Goal: Check status: Check status

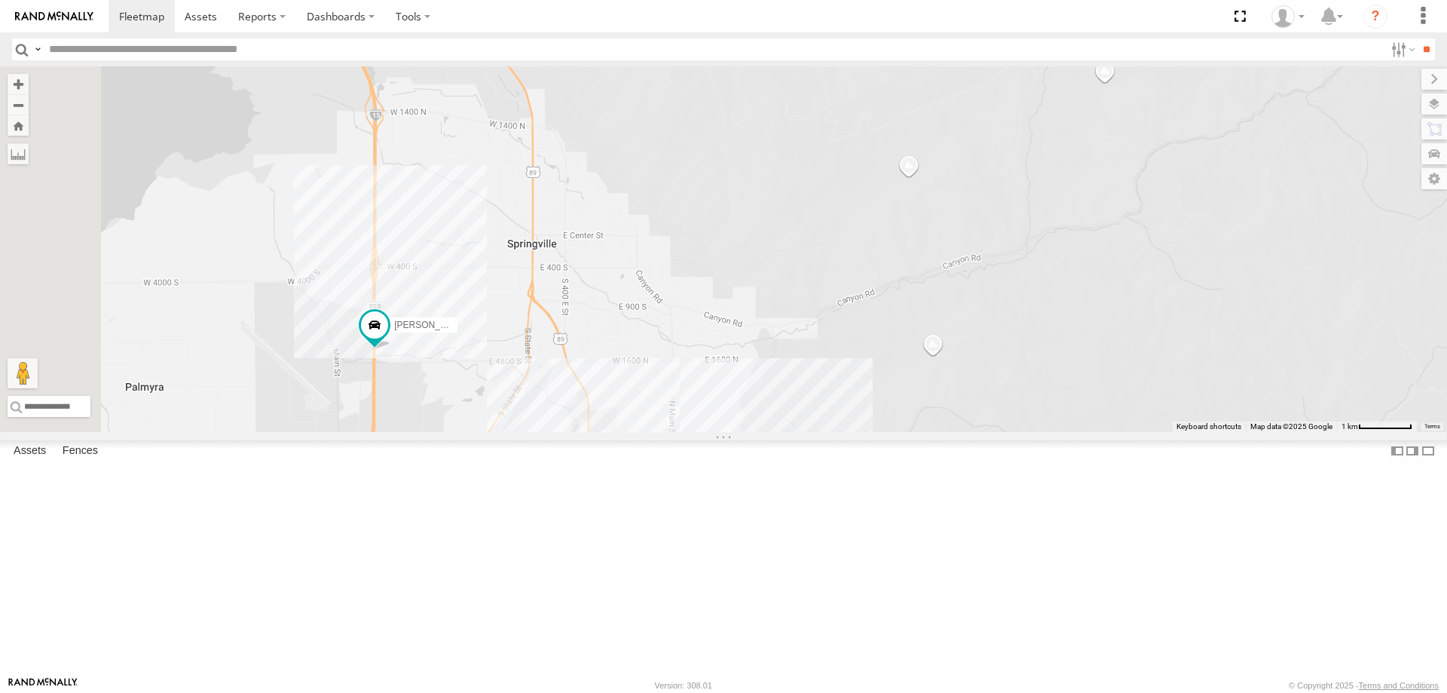
click at [525, 432] on div "[PERSON_NAME] 2020 F350 GT2 [PERSON_NAME] 2017 E350 GT1 JARED -2017 F150 JAKE 2…" at bounding box center [723, 249] width 1447 height 366
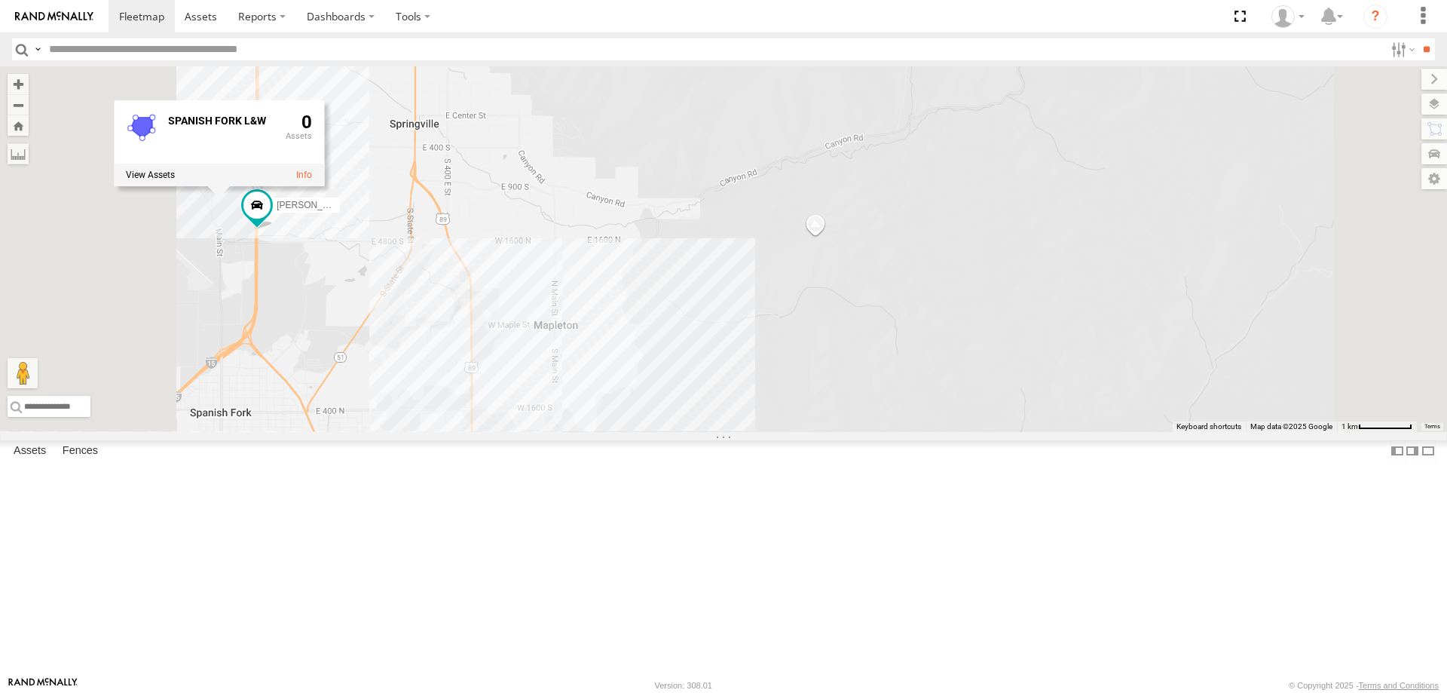
click at [740, 432] on div "[PERSON_NAME] 2020 F350 GT2 [PERSON_NAME] 2017 E350 GT1 JARED -2017 F150 [PERSO…" at bounding box center [723, 249] width 1447 height 366
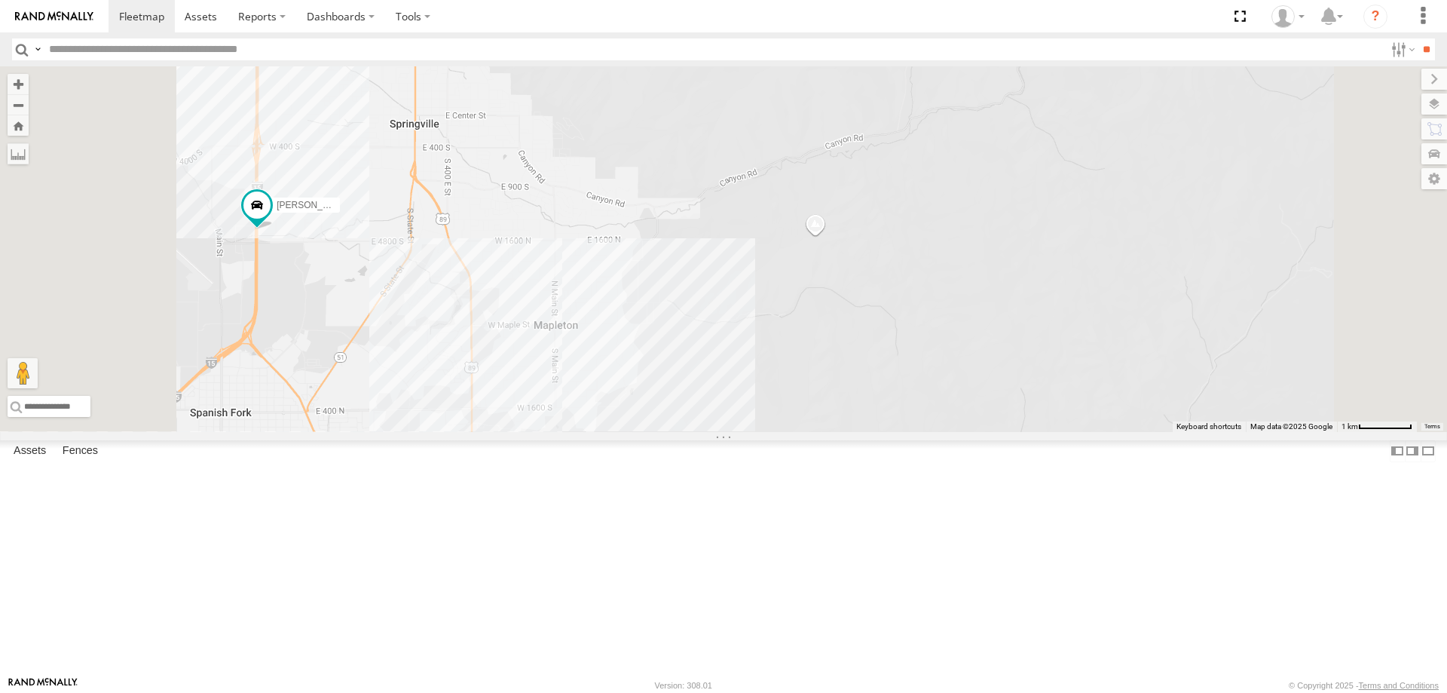
click at [740, 432] on div "[PERSON_NAME] 2020 F350 GT2 [PERSON_NAME] 2017 E350 GT1 JARED -2017 F150 JAKE 2…" at bounding box center [723, 249] width 1447 height 366
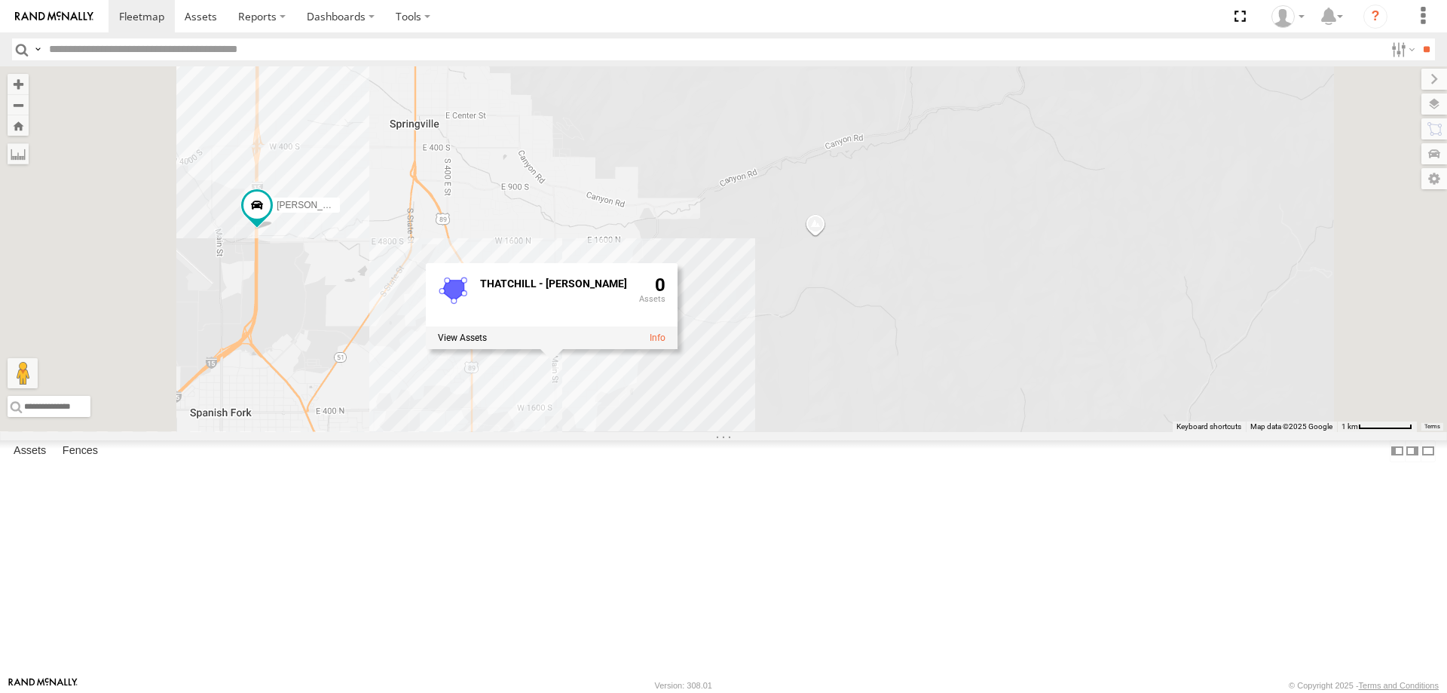
click at [898, 416] on div "[PERSON_NAME] 2020 F350 GT2 [PERSON_NAME] 2017 E350 GT1 [PERSON_NAME] -2017 F15…" at bounding box center [723, 249] width 1447 height 366
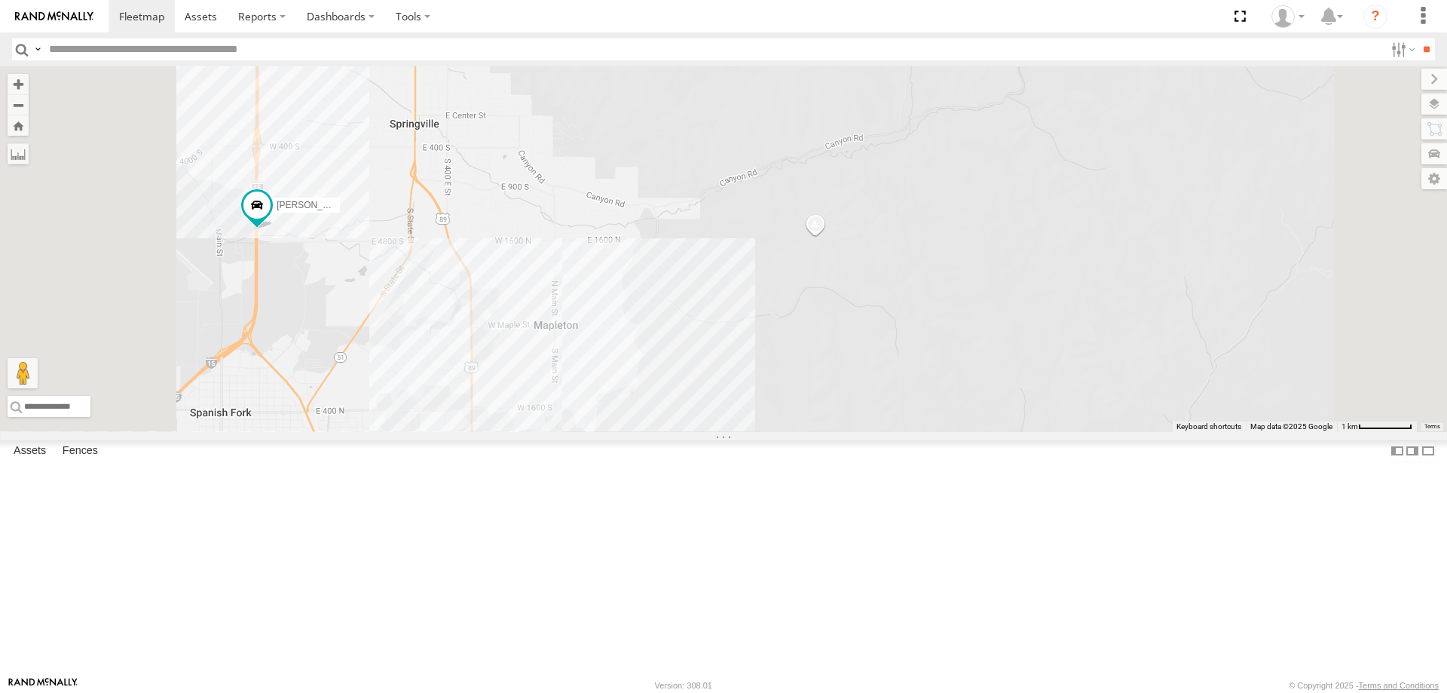
click at [813, 427] on div "[PERSON_NAME] 2020 F350 GT2 [PERSON_NAME] 2017 E350 GT1 JARED -2017 F150 JAKE 2…" at bounding box center [723, 249] width 1447 height 366
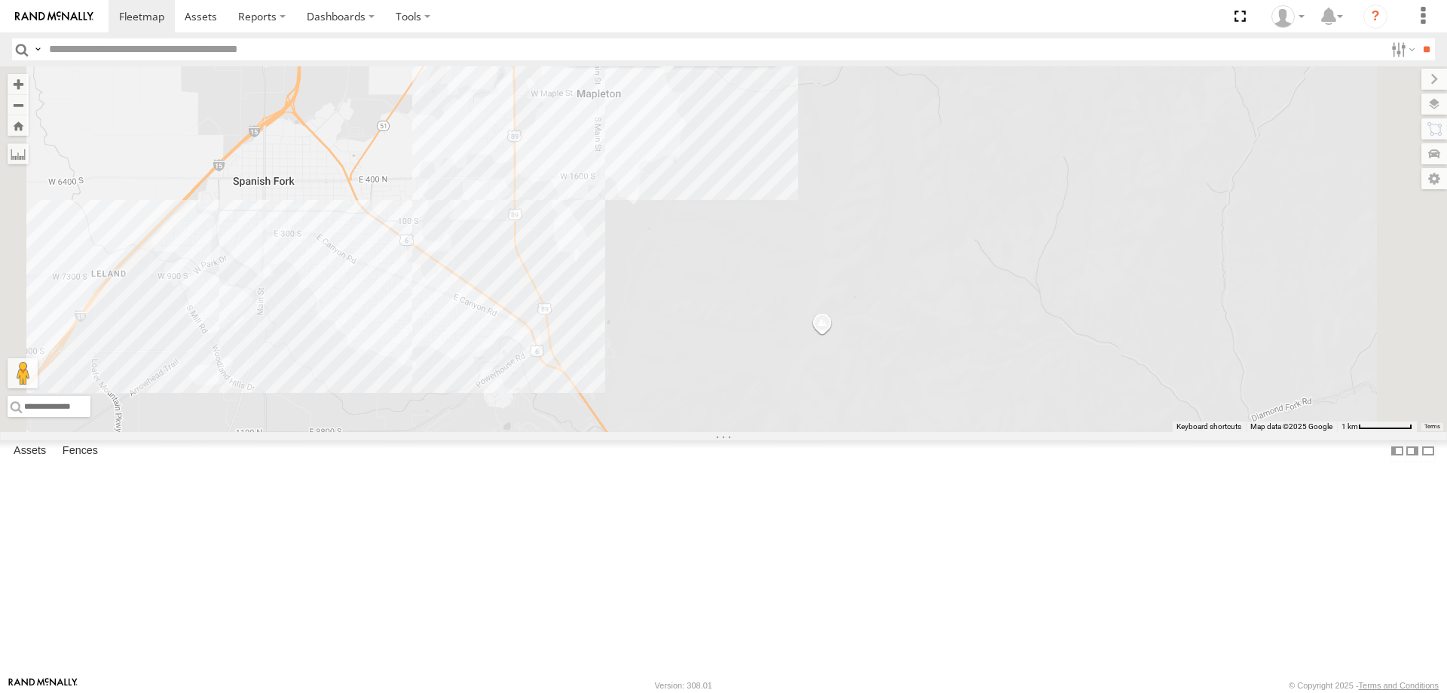
click at [590, 432] on div "[PERSON_NAME] 2020 F350 GT2 [PERSON_NAME] 2017 E350 GT1 [PERSON_NAME] -2017 F15…" at bounding box center [723, 249] width 1447 height 366
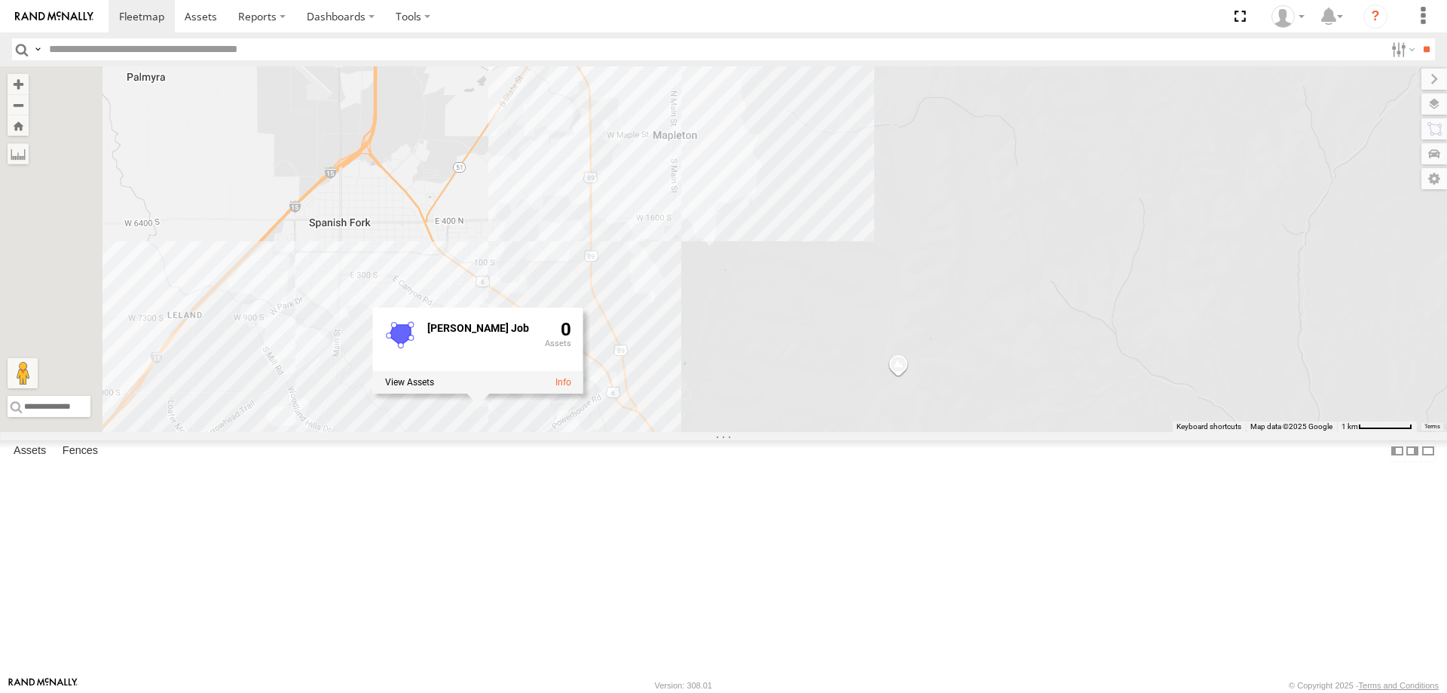
drag, startPoint x: 525, startPoint y: 496, endPoint x: 728, endPoint y: 588, distance: 223.3
click at [728, 432] on div "[PERSON_NAME] 2020 F350 GT2 [PERSON_NAME] 2017 E350 GT1 [PERSON_NAME] -2017 F15…" at bounding box center [723, 249] width 1447 height 366
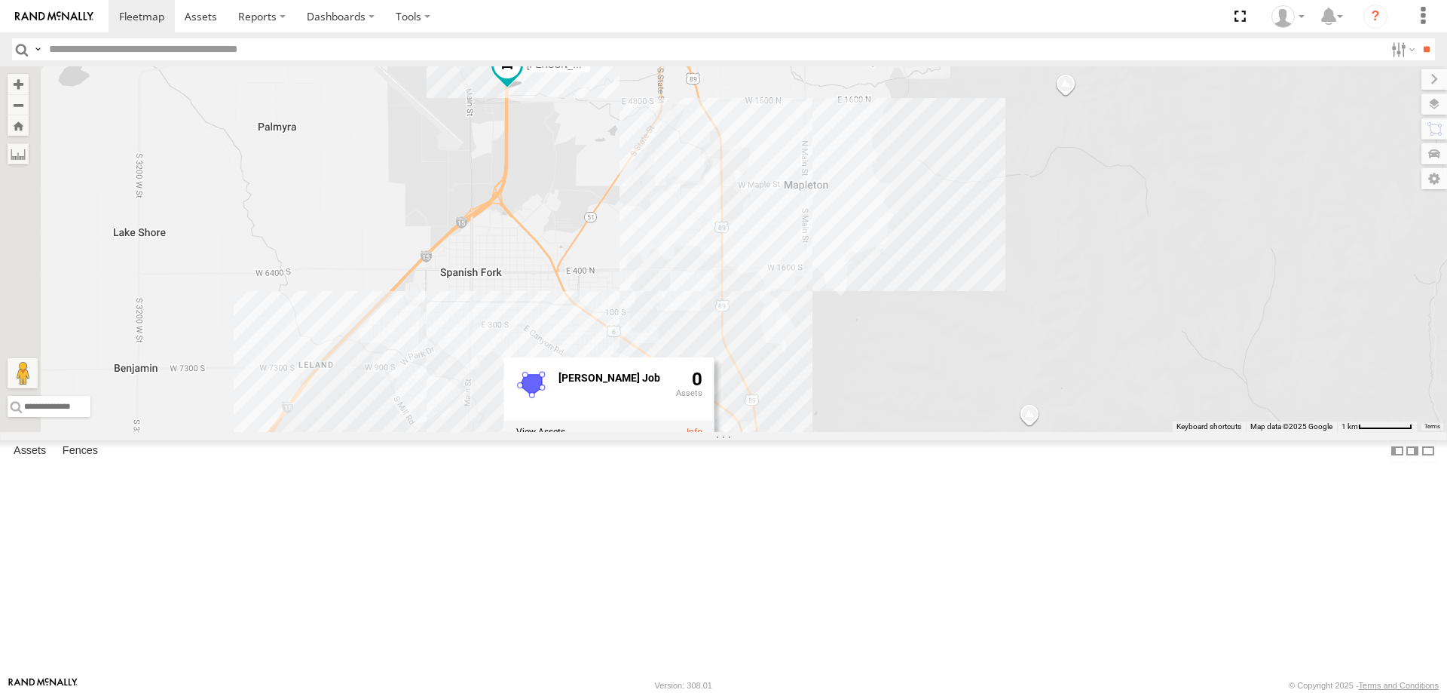
click at [564, 432] on div "[PERSON_NAME] 2020 F350 GT2 [PERSON_NAME] 2017 E350 GT1 [PERSON_NAME] -2017 F15…" at bounding box center [723, 249] width 1447 height 366
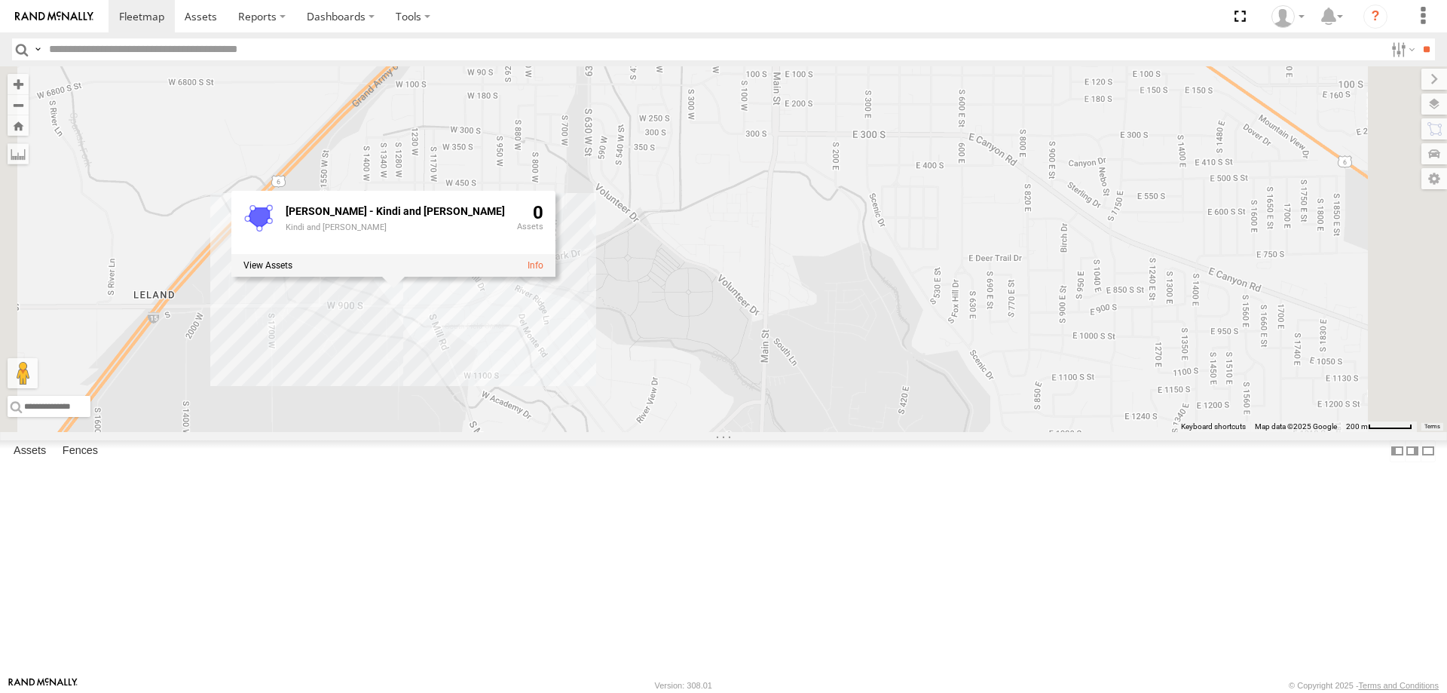
drag, startPoint x: 594, startPoint y: 494, endPoint x: 586, endPoint y: 467, distance: 28.2
click at [594, 432] on div "[PERSON_NAME] 2020 F350 GT2 [PERSON_NAME] 2017 E350 GT1 [PERSON_NAME] -2017 F15…" at bounding box center [723, 249] width 1447 height 366
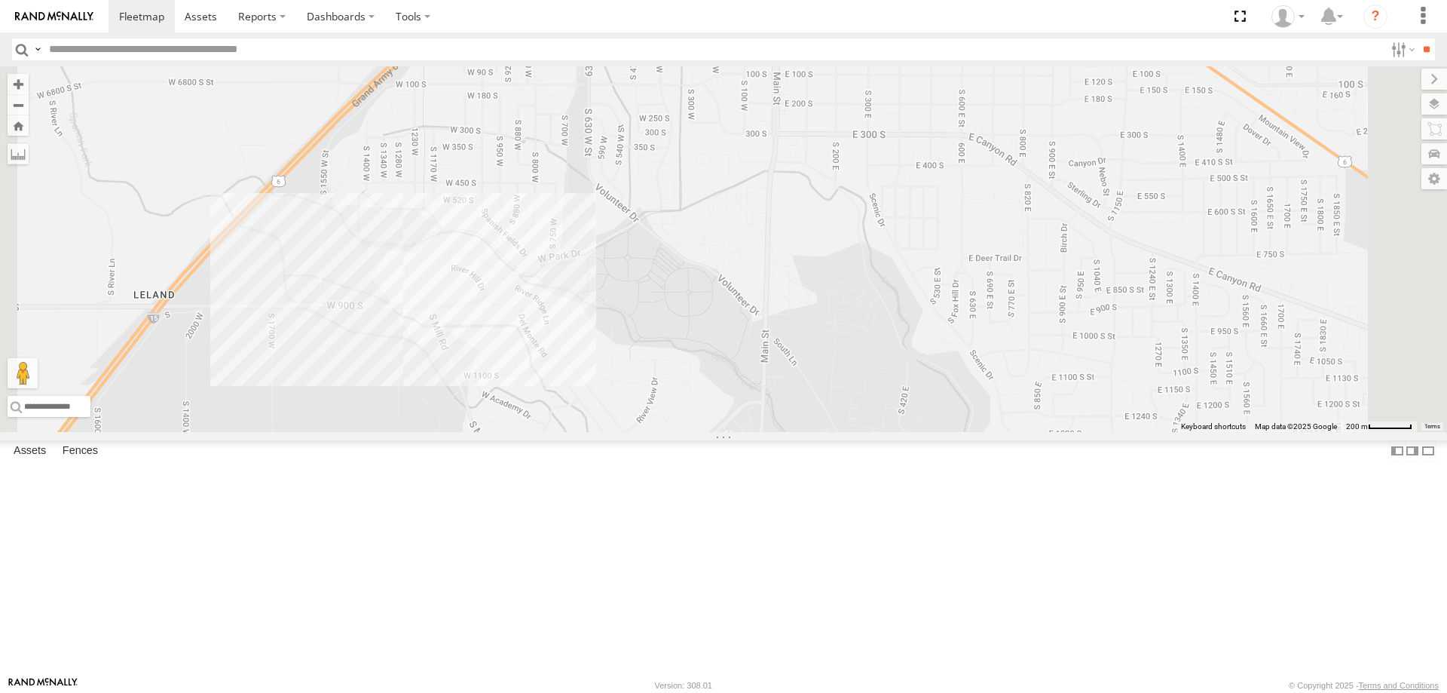
click at [556, 378] on div "[PERSON_NAME] 2020 F350 GT2 [PERSON_NAME] 2017 E350 GT1 JARED -2017 F150 JAKE 2…" at bounding box center [723, 249] width 1447 height 366
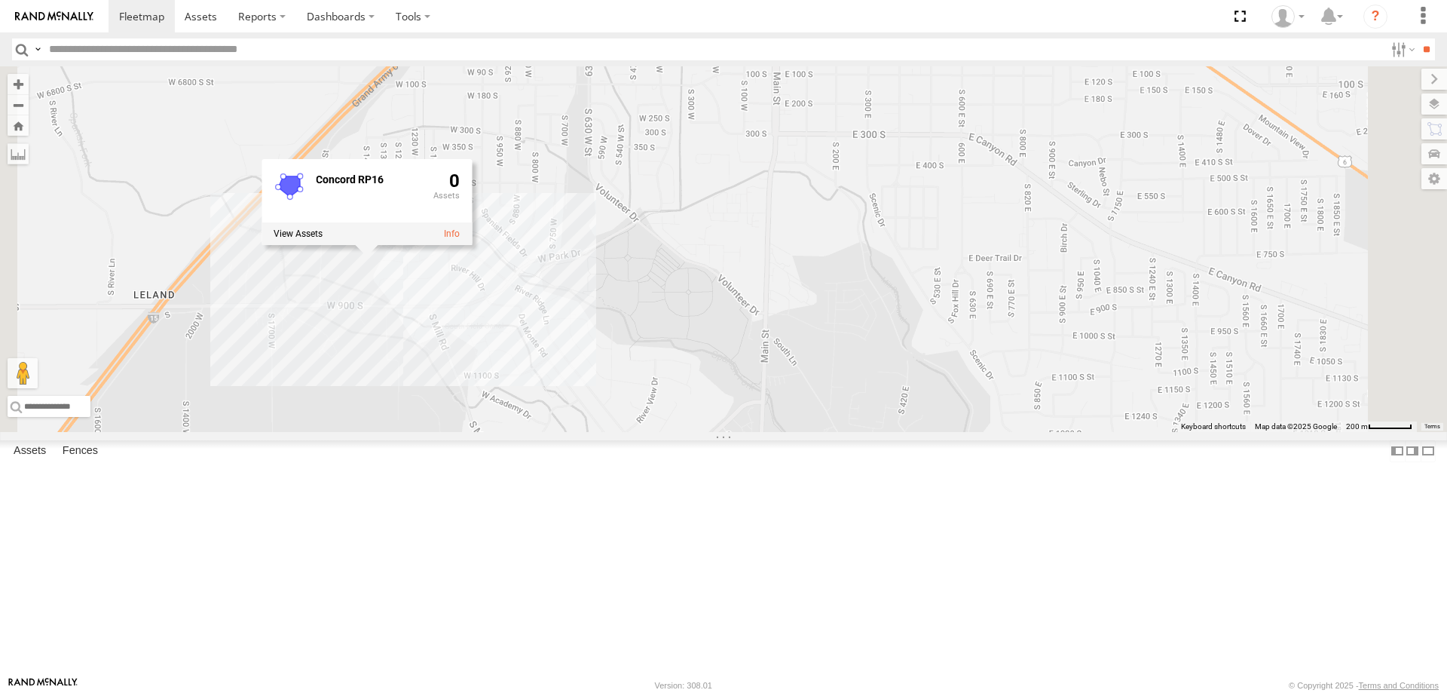
click at [629, 432] on div "[PERSON_NAME] 2020 F350 GT2 [PERSON_NAME] 2017 E350 GT1 JARED -2017 F150 JAKE 2…" at bounding box center [723, 249] width 1447 height 366
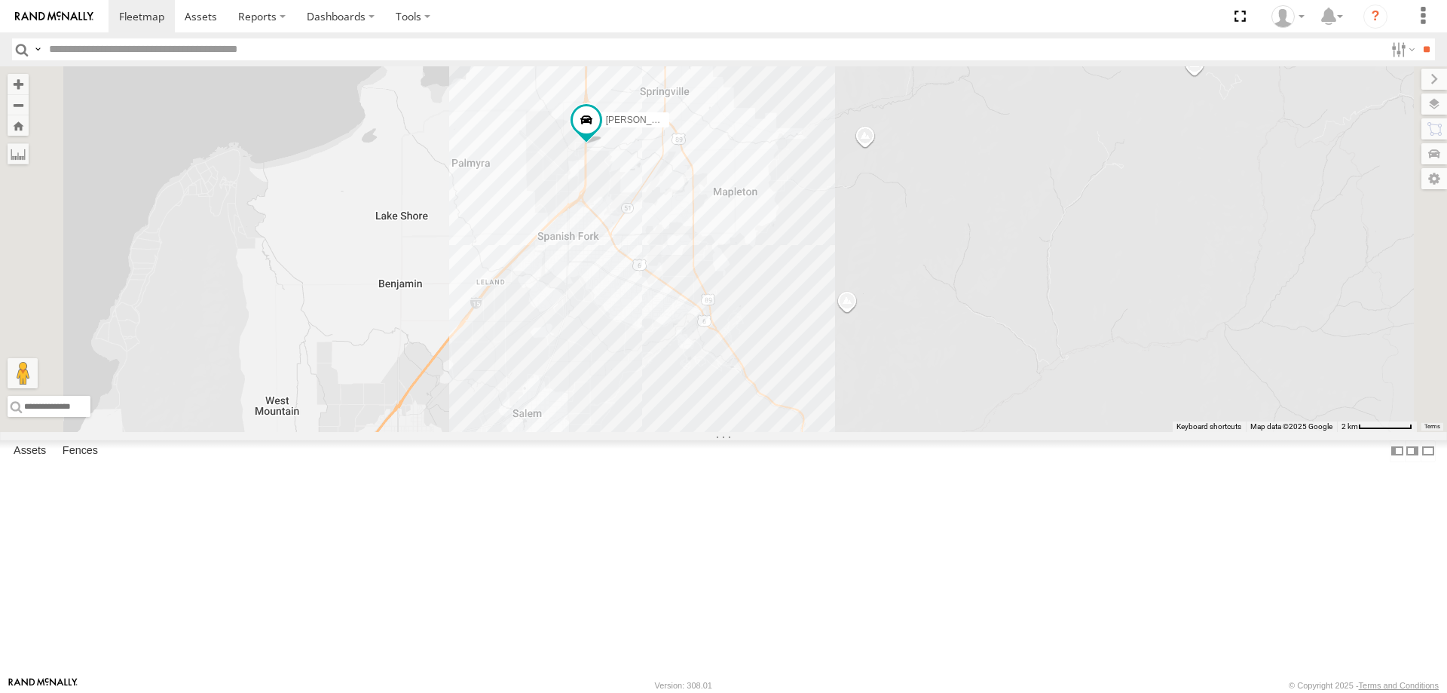
drag, startPoint x: 792, startPoint y: 369, endPoint x: 912, endPoint y: 178, distance: 226.3
click at [905, 183] on div "[PERSON_NAME] 2020 F350 GT2 [PERSON_NAME] 2017 E350 GT1 JARED -2017 F150 JAKE 2…" at bounding box center [723, 249] width 1447 height 366
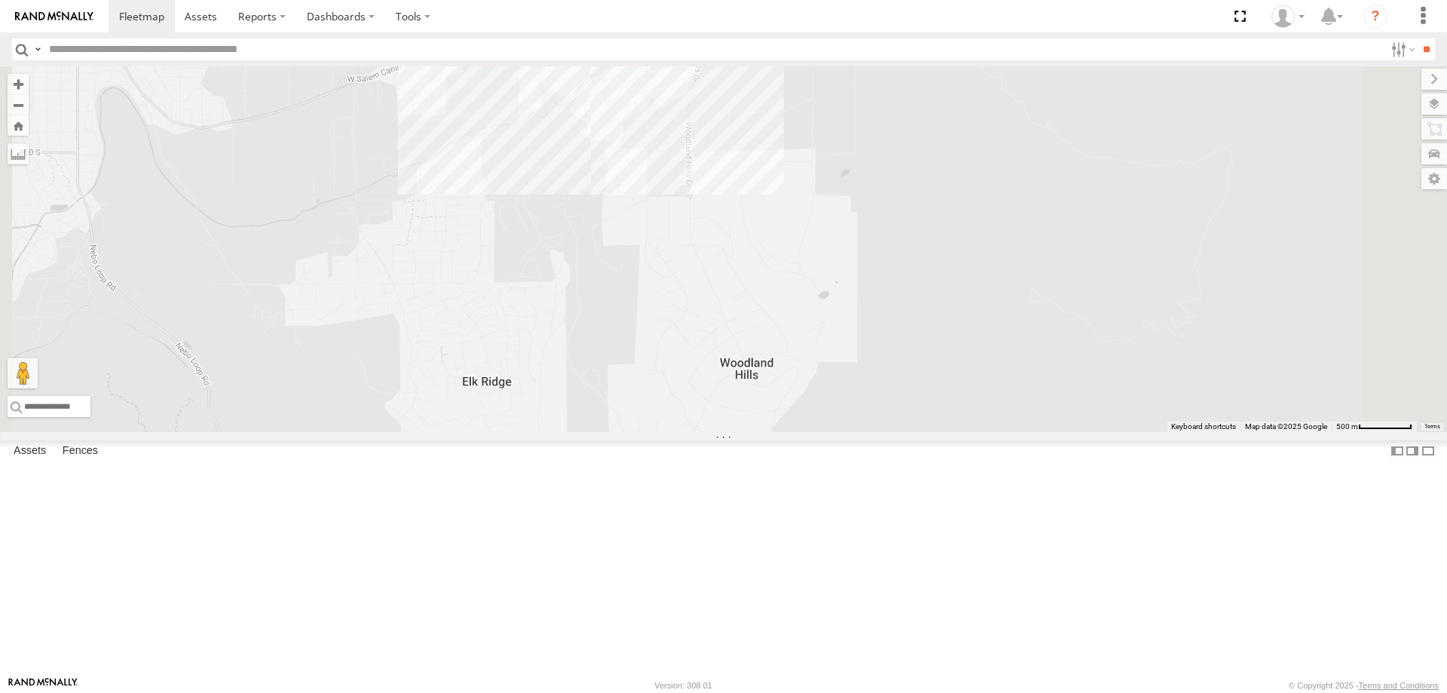
click at [718, 195] on div "[PERSON_NAME] 2020 F350 GT2 [PERSON_NAME] 2017 E350 GT1 JARED -2017 F150 JAKE 2…" at bounding box center [723, 249] width 1447 height 366
click at [750, 253] on div "[PERSON_NAME] 2020 F350 GT2 [PERSON_NAME] 2017 E350 GT1 [PERSON_NAME] -2017 F15…" at bounding box center [723, 249] width 1447 height 366
click at [901, 250] on div "[PERSON_NAME] 2020 F350 GT2 [PERSON_NAME] 2017 E350 GT1 [PERSON_NAME] -2017 F15…" at bounding box center [723, 249] width 1447 height 366
click at [821, 432] on div "[PERSON_NAME] 2020 F350 GT2 [PERSON_NAME] 2017 E350 GT1 [PERSON_NAME] -2017 F15…" at bounding box center [723, 249] width 1447 height 366
